Goal: Find specific page/section: Find specific page/section

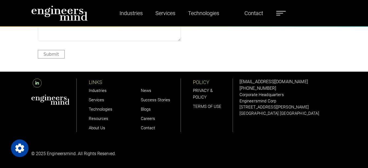
scroll to position [1621, 0]
click at [97, 127] on link "About Us" at bounding box center [97, 127] width 16 height 5
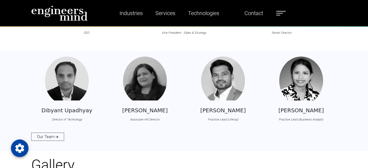
scroll to position [510, 0]
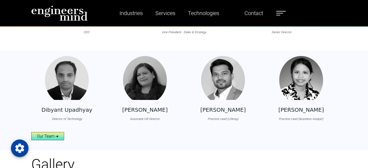
click at [52, 133] on link "Our Team" at bounding box center [47, 136] width 33 height 8
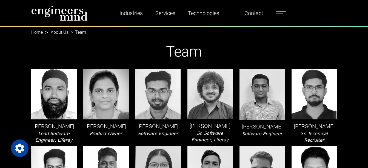
scroll to position [6, 0]
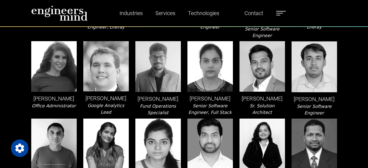
scroll to position [586, 0]
